Goal: Task Accomplishment & Management: Use online tool/utility

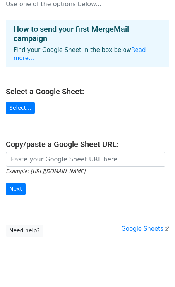
scroll to position [21, 0]
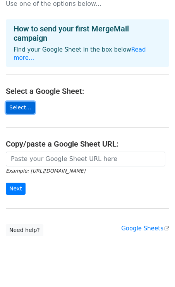
click at [24, 102] on link "Select..." at bounding box center [20, 108] width 29 height 12
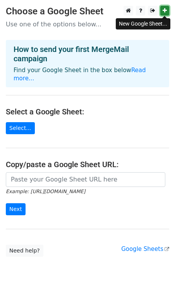
click at [167, 11] on link at bounding box center [164, 11] width 9 height 10
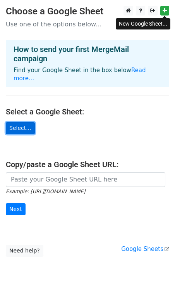
click at [21, 122] on link "Select..." at bounding box center [20, 128] width 29 height 12
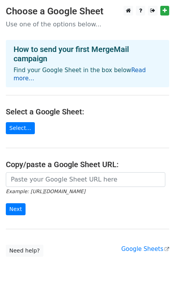
click at [136, 71] on link "Read more..." at bounding box center [80, 74] width 133 height 15
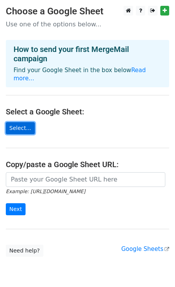
click at [20, 122] on link "Select..." at bounding box center [20, 128] width 29 height 12
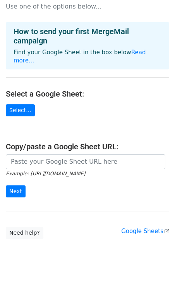
scroll to position [24, 0]
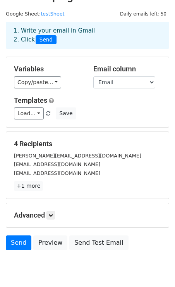
scroll to position [18, 0]
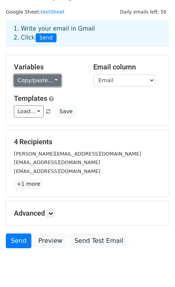
click at [56, 81] on link "Copy/paste..." at bounding box center [37, 80] width 47 height 12
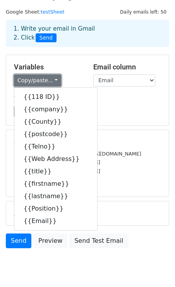
click at [56, 81] on link "Copy/paste..." at bounding box center [37, 80] width 47 height 12
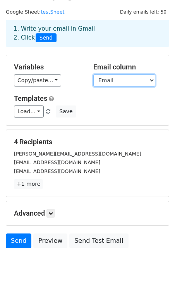
click at [148, 79] on select "118 ID company County postcode Telno Web Address title firstname lastname Posit…" at bounding box center [124, 80] width 62 height 12
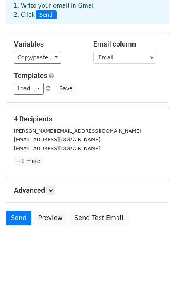
scroll to position [39, 0]
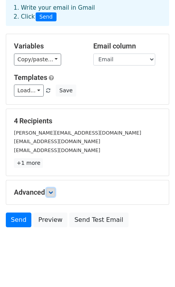
click at [51, 193] on icon at bounding box center [50, 192] width 5 height 5
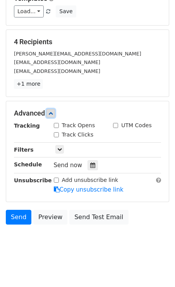
scroll to position [121, 0]
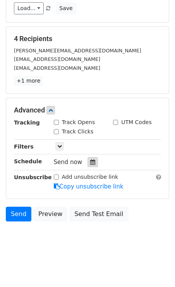
click at [90, 163] on icon at bounding box center [92, 161] width 5 height 5
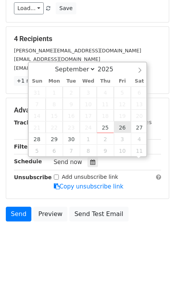
scroll to position [0, 0]
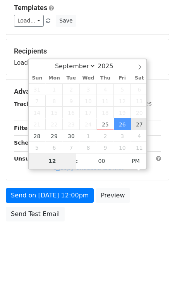
type input "2025-10-04 12:00"
select select "9"
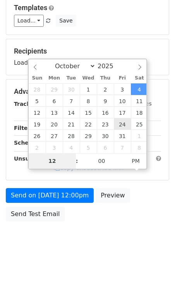
scroll to position [121, 0]
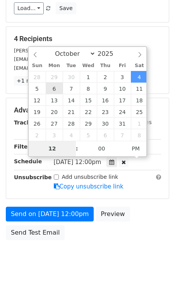
type input "2025-10-06 12:00"
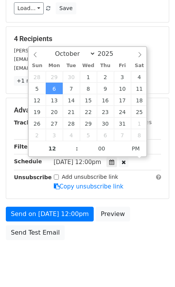
click at [19, 95] on form "Variables Copy/paste... {{118 ID}} {{company}} {{County}} {{postcode}} {{Telno}…" at bounding box center [88, 98] width 164 height 292
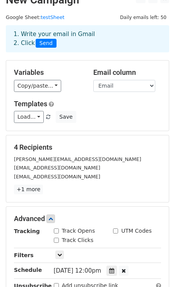
scroll to position [18, 0]
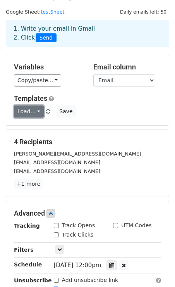
click at [38, 109] on link "Load..." at bounding box center [29, 111] width 30 height 12
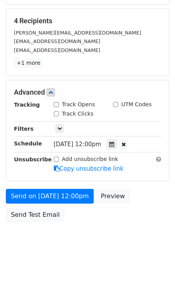
scroll to position [140, 0]
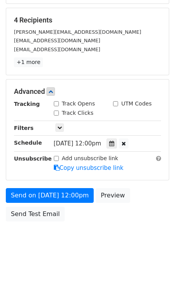
click at [55, 103] on input "Track Opens" at bounding box center [56, 103] width 5 height 5
checkbox input "true"
click at [56, 157] on input "Add unsubscribe link" at bounding box center [56, 158] width 5 height 5
checkbox input "true"
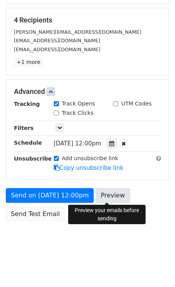
click at [102, 193] on link "Preview" at bounding box center [113, 195] width 34 height 15
